Goal: Transaction & Acquisition: Purchase product/service

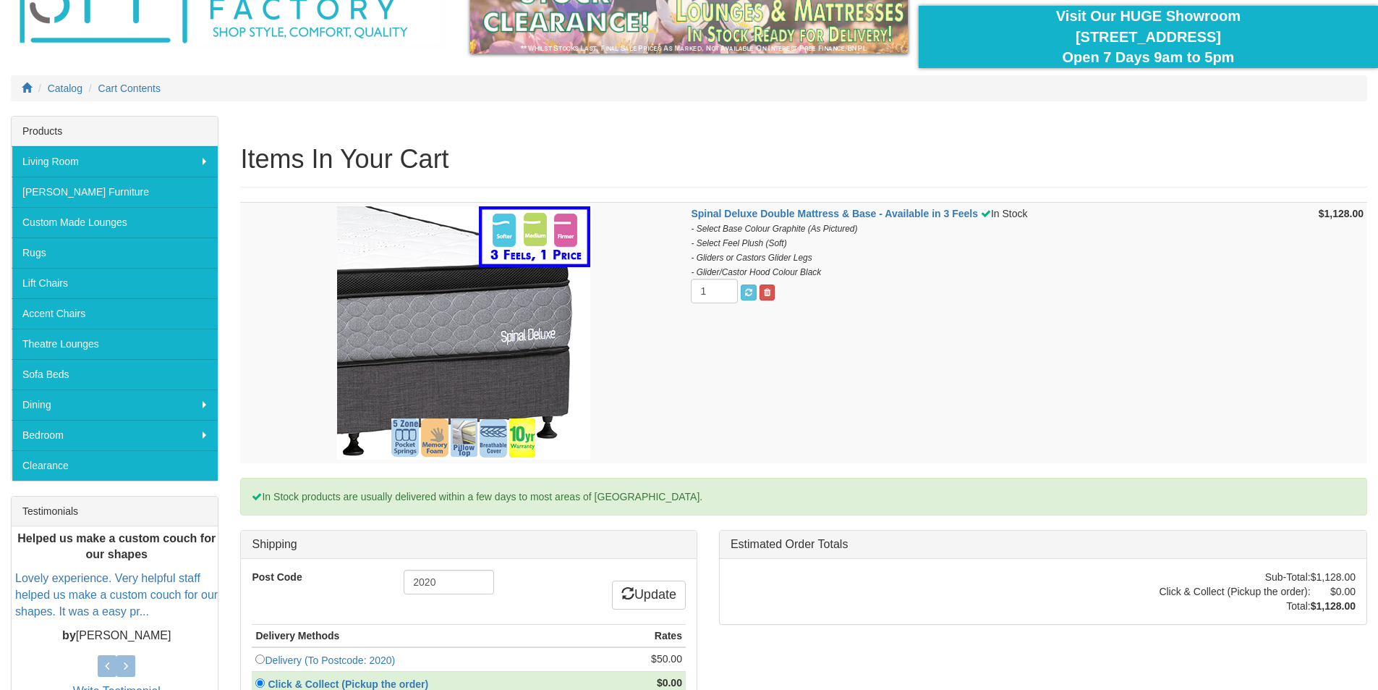
scroll to position [289, 0]
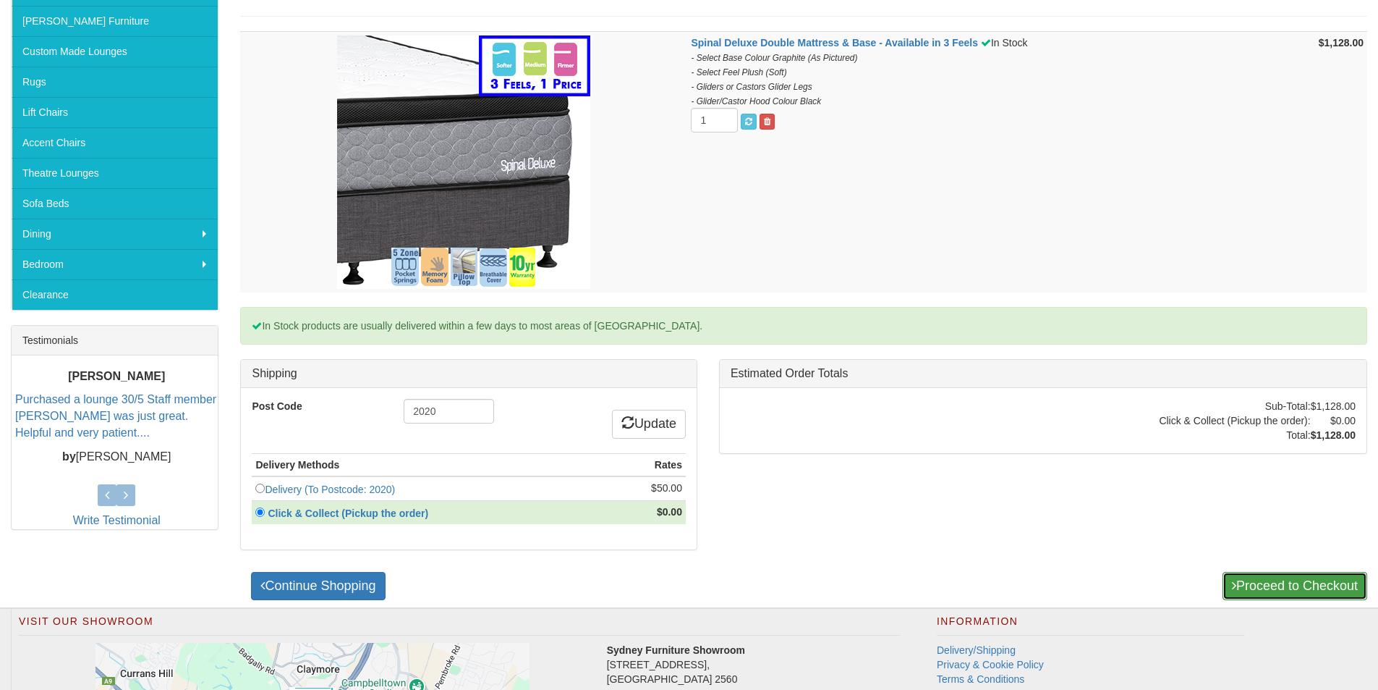
click at [1309, 586] on link "Proceed to Checkout" at bounding box center [1295, 586] width 145 height 29
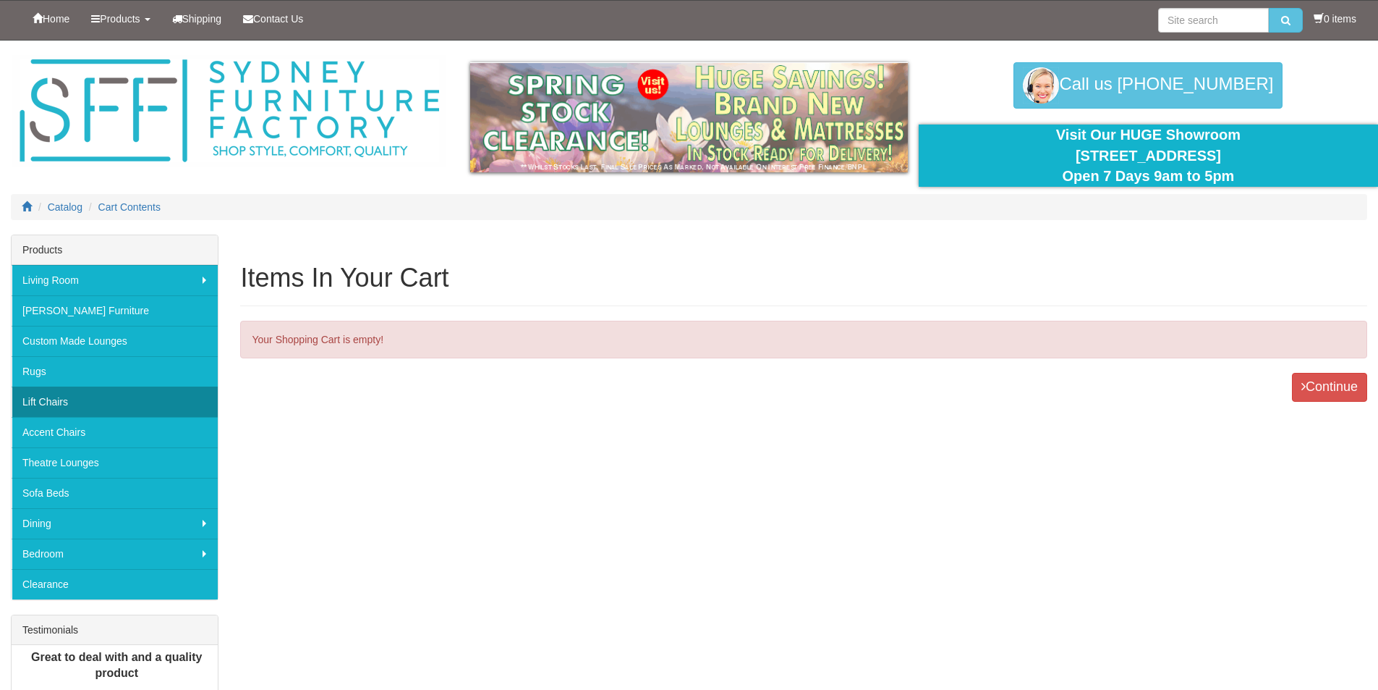
scroll to position [310, 0]
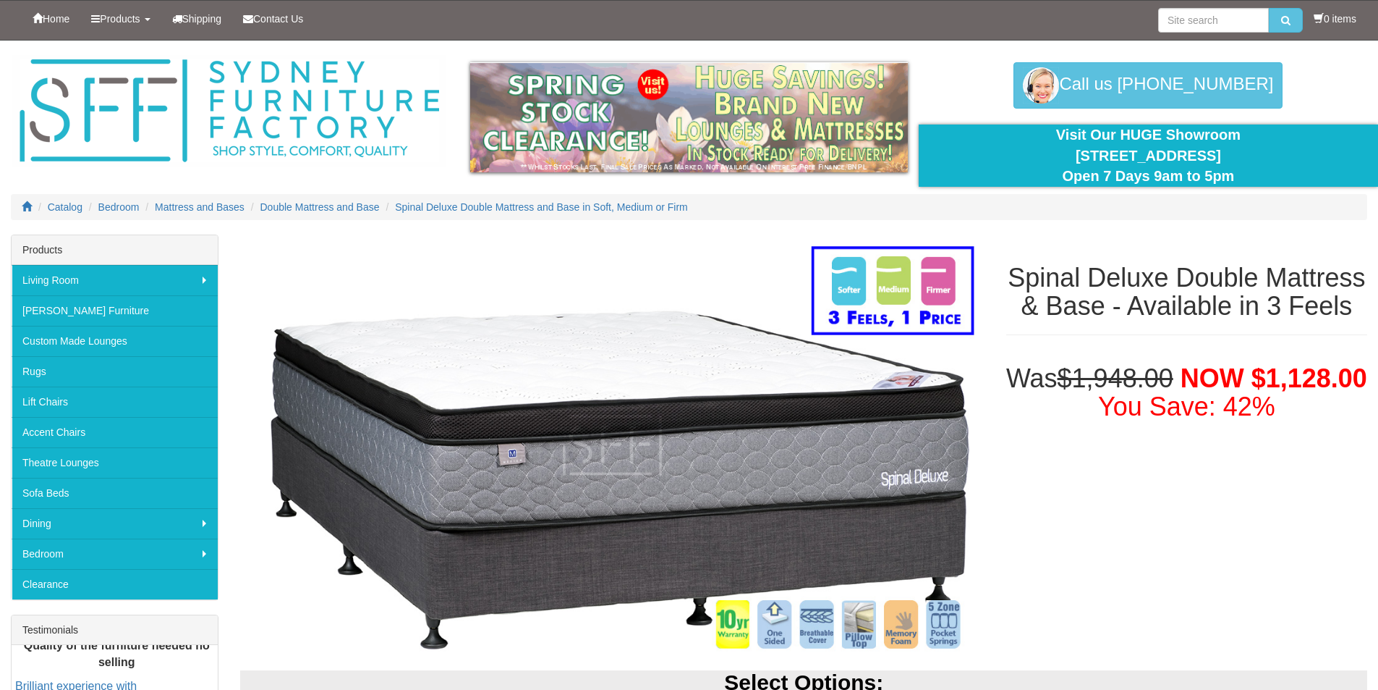
select select "1209"
select select "1164"
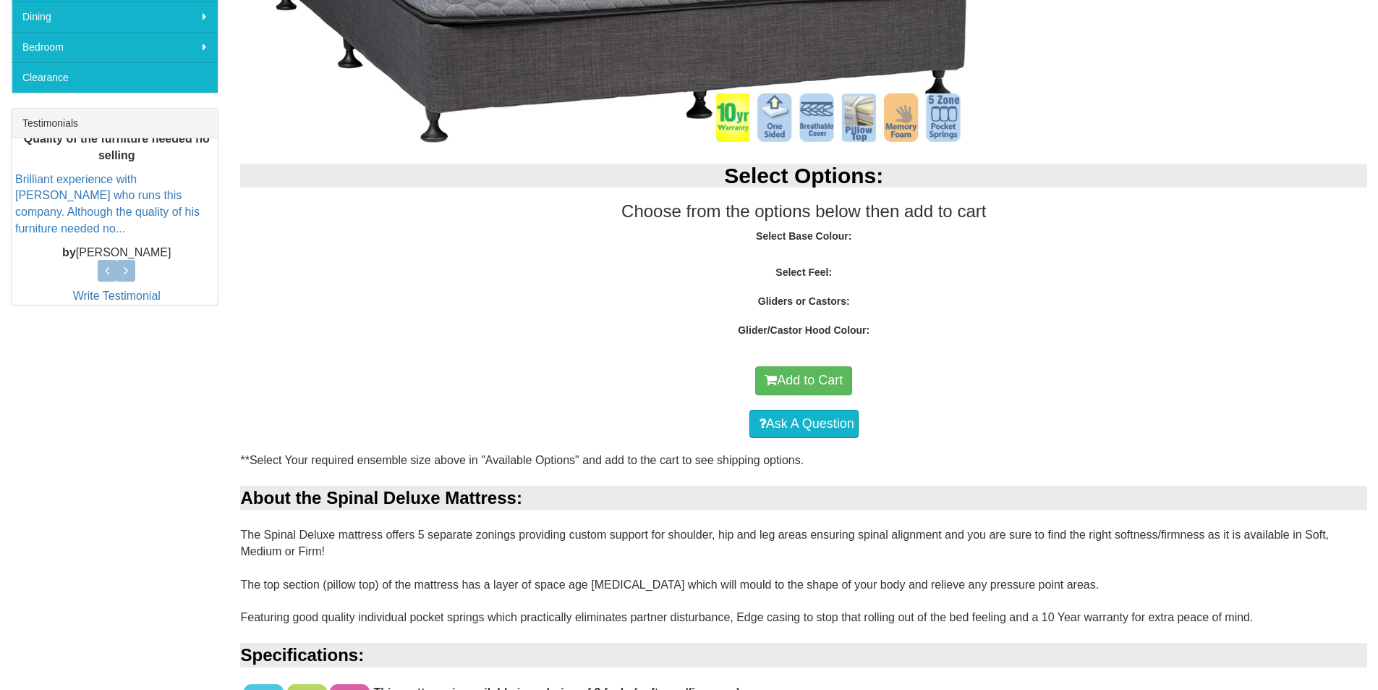
select select "1164"
select select "1209"
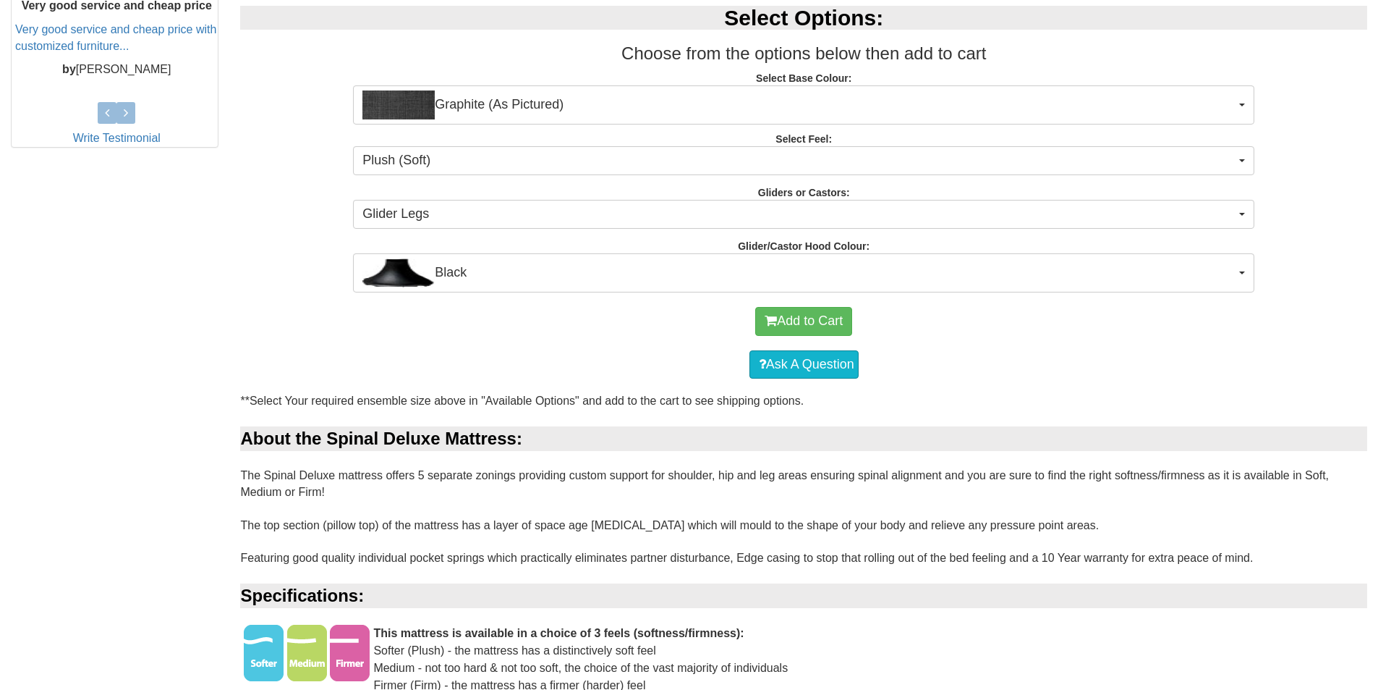
scroll to position [796, 0]
